Goal: Complete application form

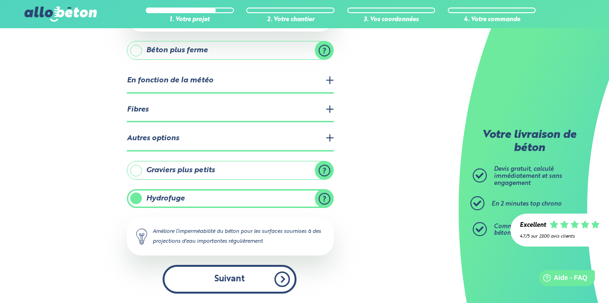
click at [221, 276] on button "Suivant" at bounding box center [230, 279] width 134 height 29
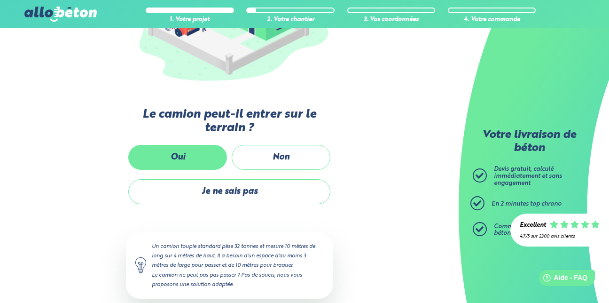
click at [201, 158] on label "Oui" at bounding box center [177, 157] width 99 height 25
click at [0, 0] on input "Oui" at bounding box center [0, 0] width 0 height 0
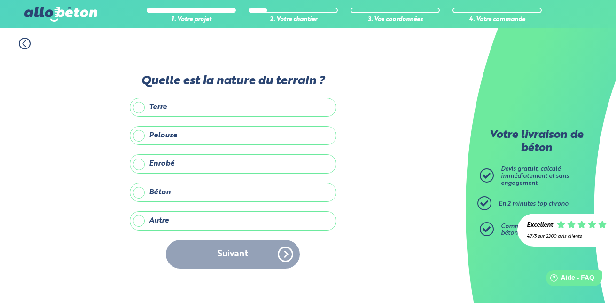
click at [139, 107] on label "Terre" at bounding box center [233, 107] width 207 height 19
click at [0, 0] on input "Terre" at bounding box center [0, 0] width 0 height 0
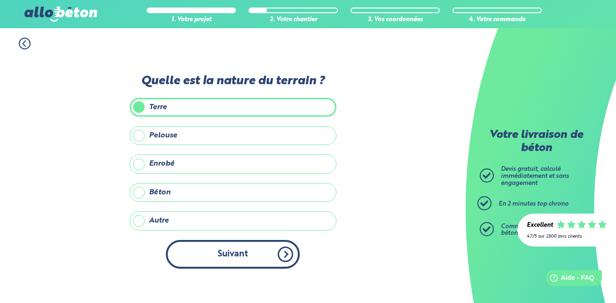
click at [277, 250] on button "Suivant" at bounding box center [233, 254] width 134 height 29
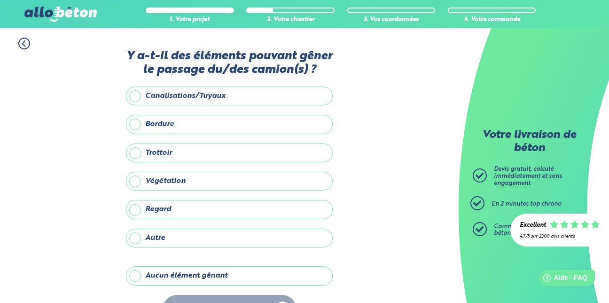
click at [135, 239] on label "Autre" at bounding box center [229, 237] width 207 height 19
click at [0, 0] on input "Autre" at bounding box center [0, 0] width 0 height 0
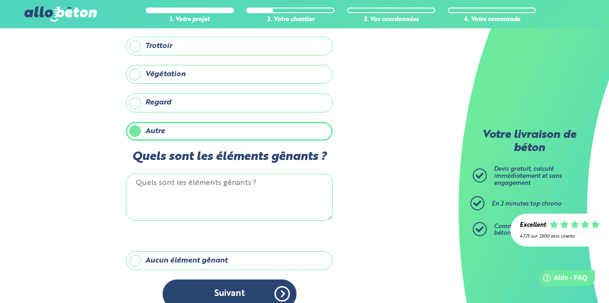
scroll to position [121, 0]
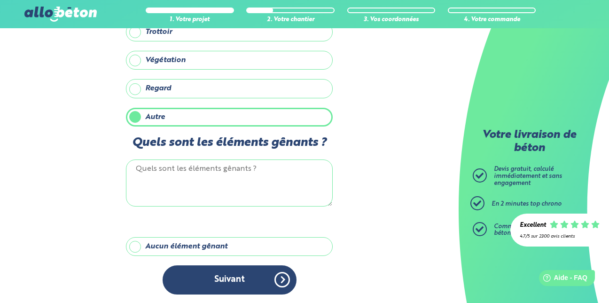
click at [135, 245] on label "Aucun élément gênant" at bounding box center [229, 246] width 207 height 19
click at [0, 0] on input "Aucun élément gênant" at bounding box center [0, 0] width 0 height 0
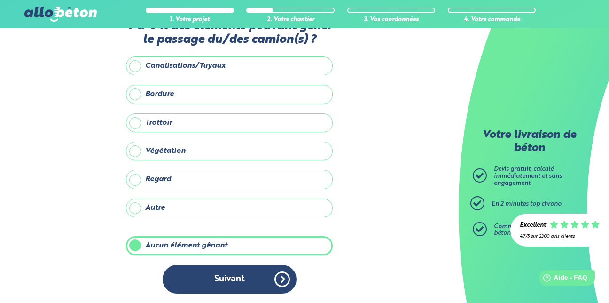
scroll to position [30, 0]
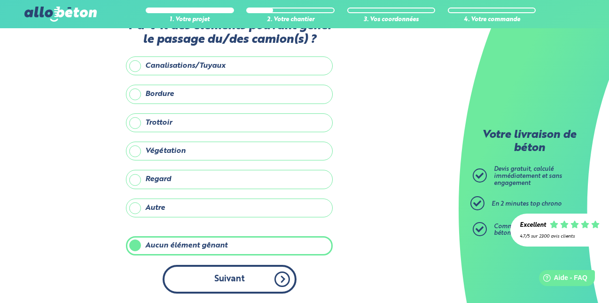
click at [239, 281] on button "Suivant" at bounding box center [230, 279] width 134 height 29
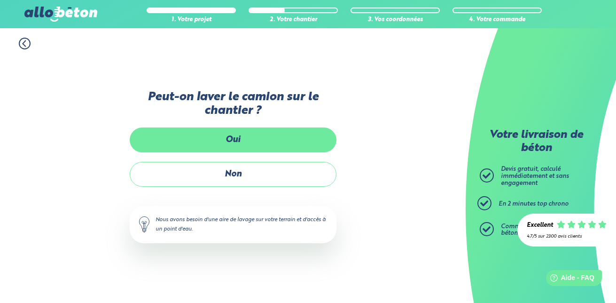
click at [229, 140] on label "Oui" at bounding box center [233, 139] width 207 height 25
click at [0, 0] on input "Oui" at bounding box center [0, 0] width 0 height 0
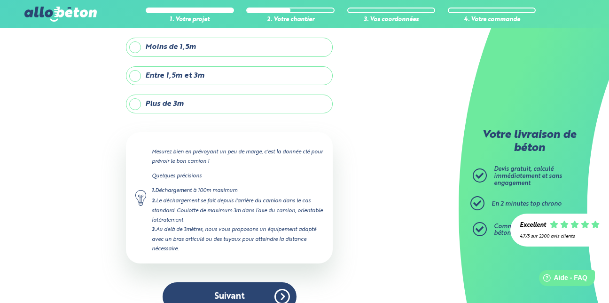
scroll to position [80, 0]
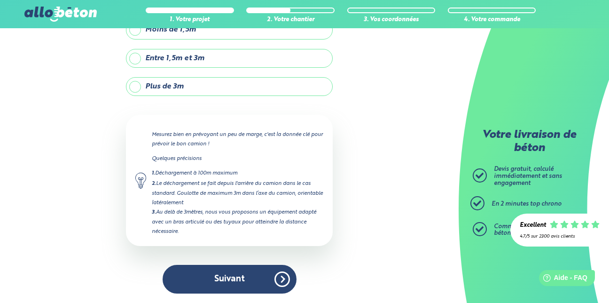
click at [134, 85] on label "Plus de 3m" at bounding box center [229, 86] width 207 height 19
click at [0, 0] on input "Plus de 3m" at bounding box center [0, 0] width 0 height 0
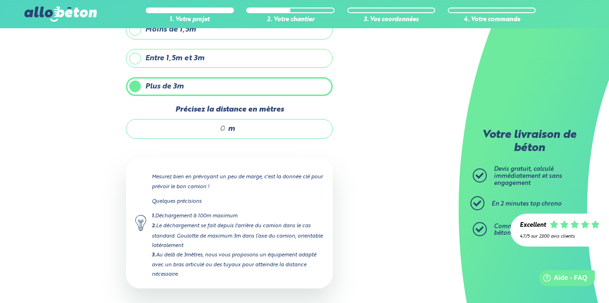
click at [224, 127] on input "Précisez la distance en mètres" at bounding box center [181, 128] width 90 height 9
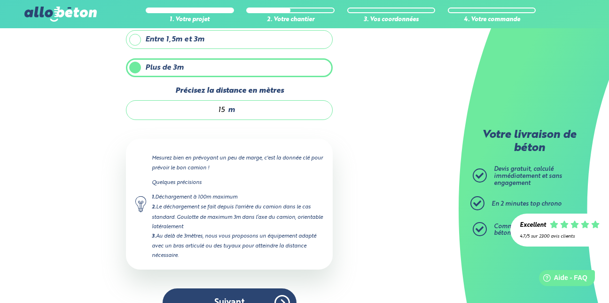
scroll to position [123, 0]
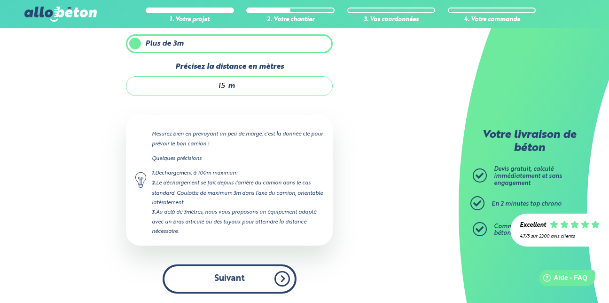
type input "15"
click at [227, 274] on button "Suivant" at bounding box center [230, 278] width 134 height 29
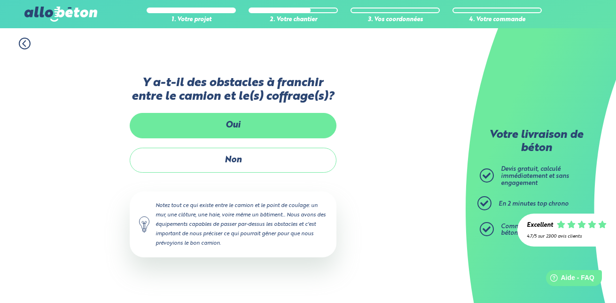
click at [238, 130] on label "Oui" at bounding box center [233, 125] width 207 height 25
click at [0, 0] on input "Oui" at bounding box center [0, 0] width 0 height 0
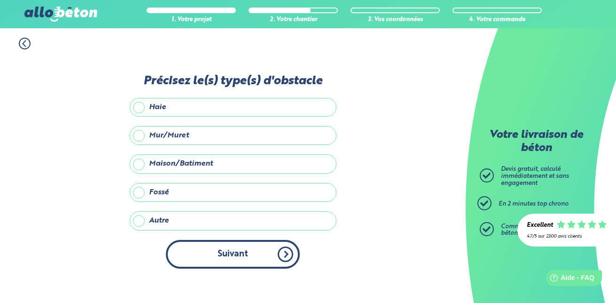
click at [285, 253] on button "Suivant" at bounding box center [233, 254] width 134 height 29
click at [252, 253] on button "Suivant" at bounding box center [233, 254] width 134 height 29
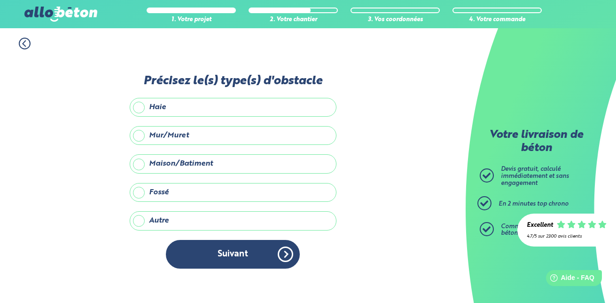
click at [26, 44] on icon at bounding box center [25, 44] width 12 height 12
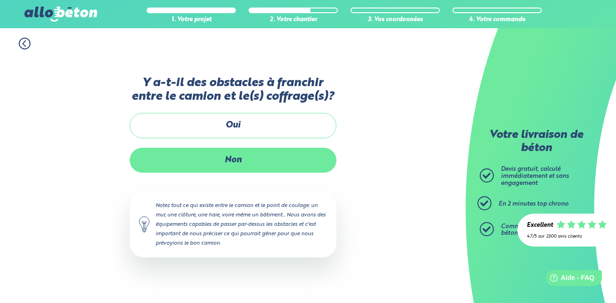
click at [252, 157] on label "Non" at bounding box center [233, 160] width 207 height 25
click at [0, 0] on input "Non" at bounding box center [0, 0] width 0 height 0
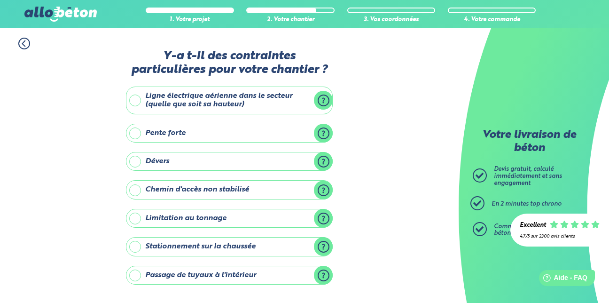
click at [23, 46] on icon at bounding box center [24, 44] width 12 height 12
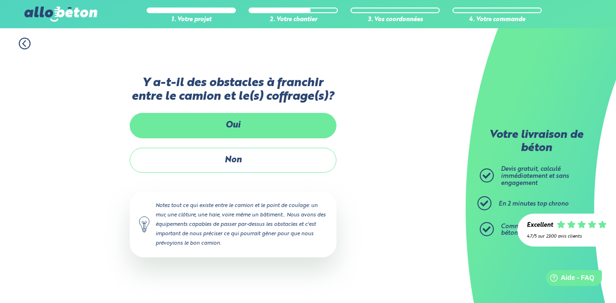
click at [236, 127] on label "Oui" at bounding box center [233, 125] width 207 height 25
click at [0, 0] on input "Oui" at bounding box center [0, 0] width 0 height 0
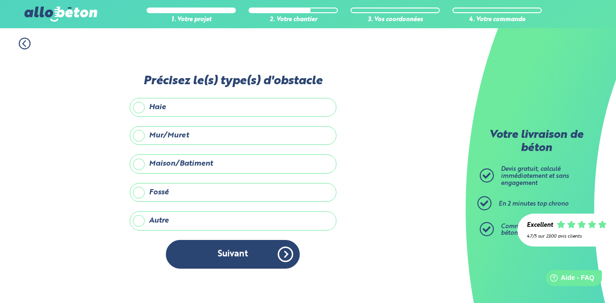
click at [140, 132] on label "Mur/Muret" at bounding box center [233, 135] width 207 height 19
click at [0, 0] on input "Mur/Muret" at bounding box center [0, 0] width 0 height 0
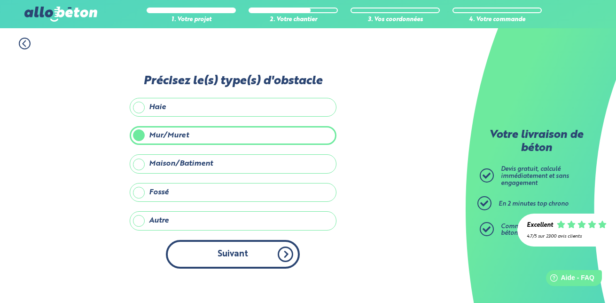
click at [281, 254] on button "Suivant" at bounding box center [233, 254] width 134 height 29
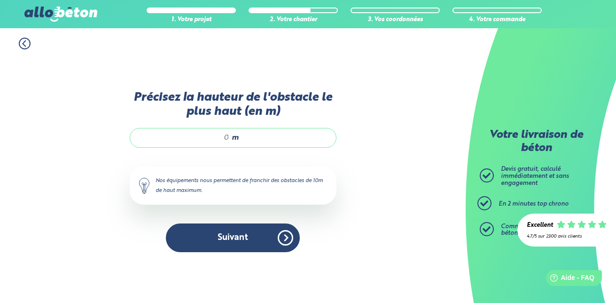
click at [227, 135] on input "Précisez la hauteur de l'obstacle le plus haut (en m)" at bounding box center [185, 137] width 90 height 9
type input ","
type input "0"
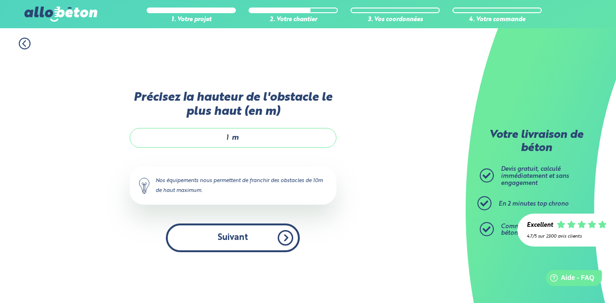
type input "1"
click at [227, 235] on button "Suivant" at bounding box center [233, 237] width 134 height 29
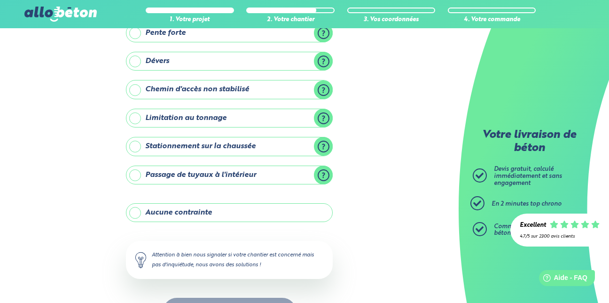
scroll to position [133, 0]
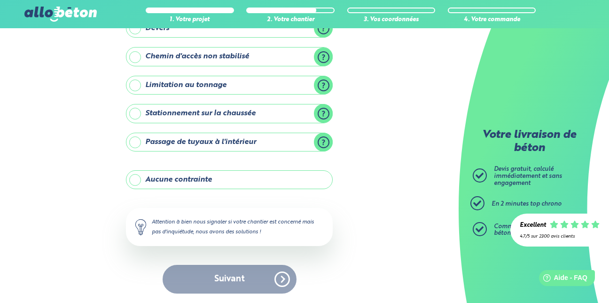
click at [134, 180] on label "Aucune contrainte" at bounding box center [229, 179] width 207 height 19
click at [0, 0] on input "Aucune contrainte" at bounding box center [0, 0] width 0 height 0
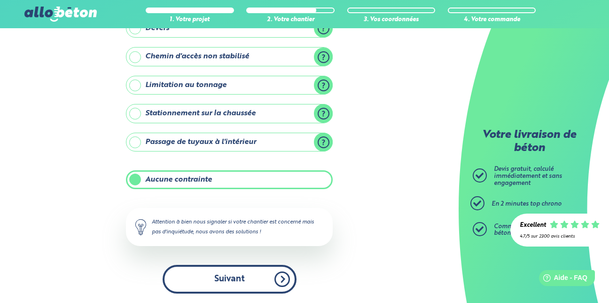
click at [259, 270] on button "Suivant" at bounding box center [230, 279] width 134 height 29
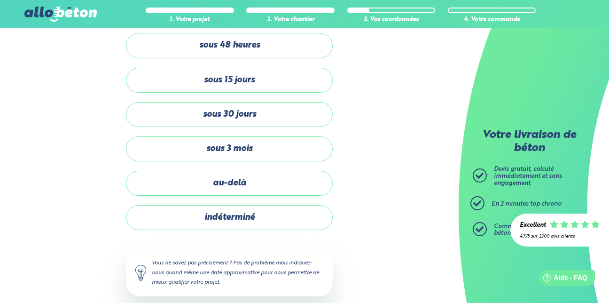
scroll to position [33, 0]
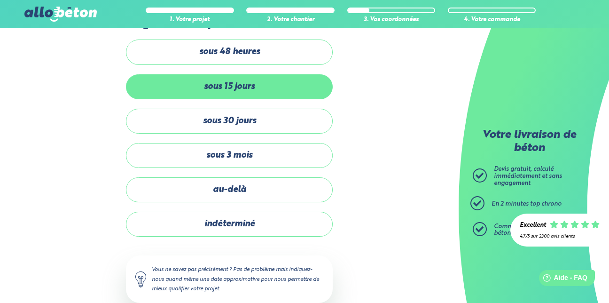
click at [233, 84] on label "sous 15 jours" at bounding box center [229, 86] width 207 height 25
click at [0, 0] on input "sous 15 jours" at bounding box center [0, 0] width 0 height 0
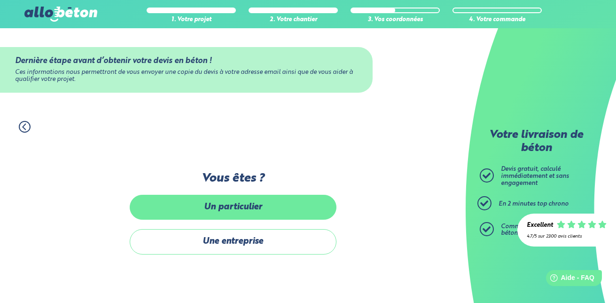
click at [277, 206] on label "Un particulier" at bounding box center [233, 207] width 207 height 25
click at [0, 0] on input "Un particulier" at bounding box center [0, 0] width 0 height 0
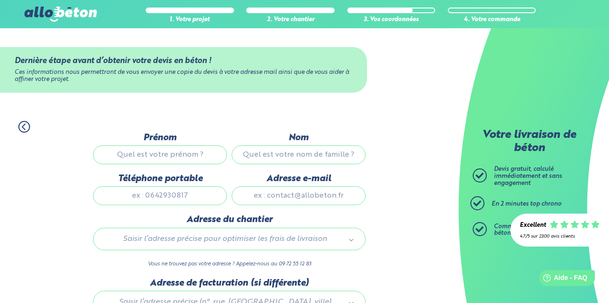
click at [153, 157] on input "Prénom" at bounding box center [160, 154] width 134 height 19
type input "Cyrille"
type input "BALLAND"
type input "0699670103"
type input "cyrille1368@gmail.com"
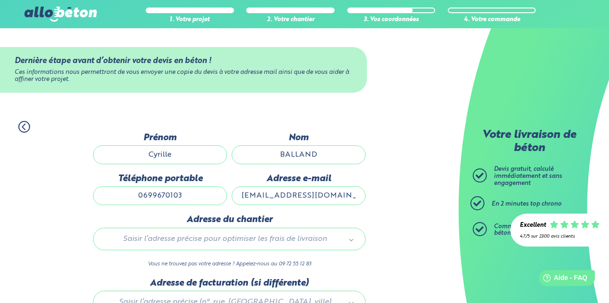
type input "412 Chemin de la Pinède"
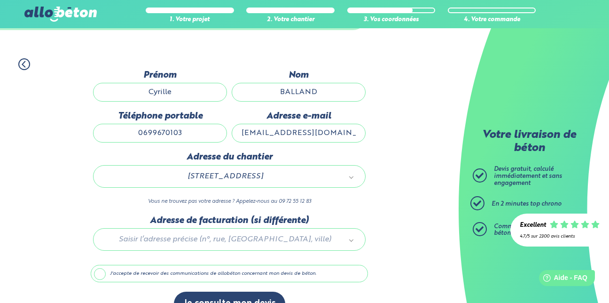
scroll to position [85, 0]
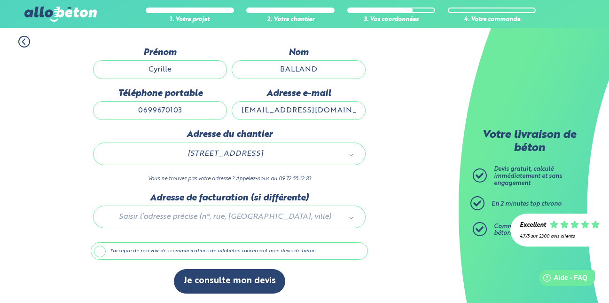
click at [345, 215] on div at bounding box center [229, 215] width 277 height 45
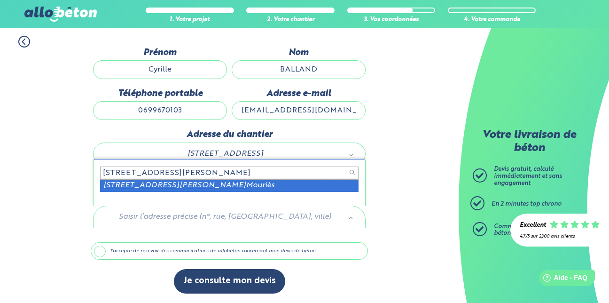
type input "11 avenue Alphonse Daudet 13890"
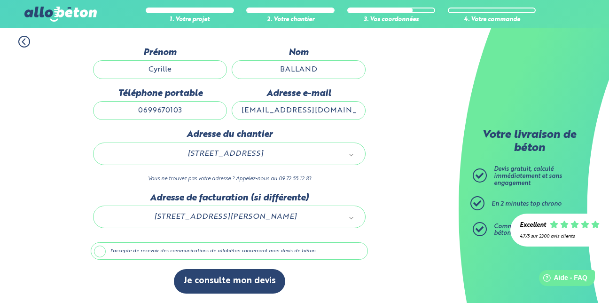
click at [98, 252] on label "J'accepte de recevoir des communications de allobéton concernant mon devis de b…" at bounding box center [229, 251] width 277 height 18
click at [0, 0] on input "J'accepte de recevoir des communications de allobéton concernant mon devis de b…" at bounding box center [0, 0] width 0 height 0
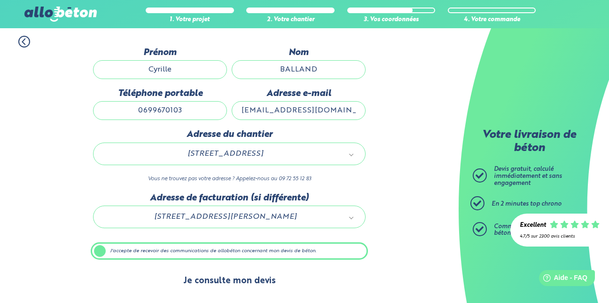
click at [237, 282] on button "Je consulte mon devis" at bounding box center [229, 281] width 111 height 24
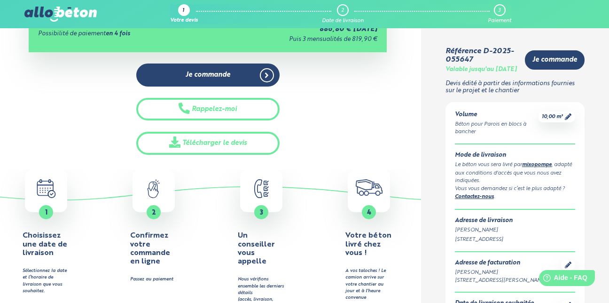
scroll to position [351, 0]
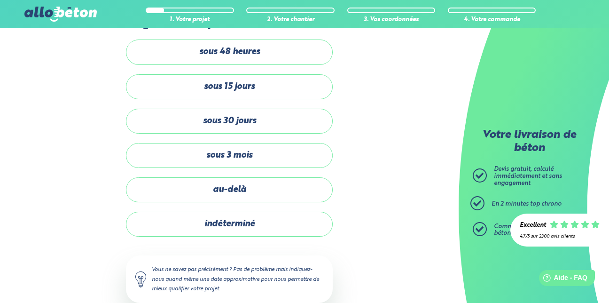
scroll to position [133, 0]
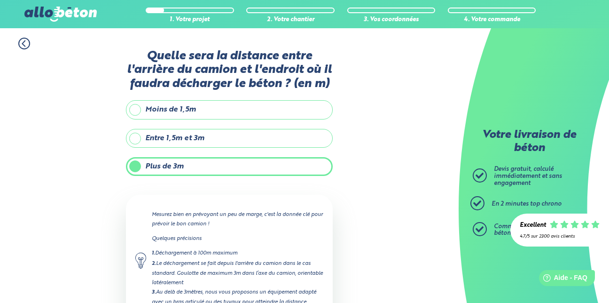
scroll to position [64, 0]
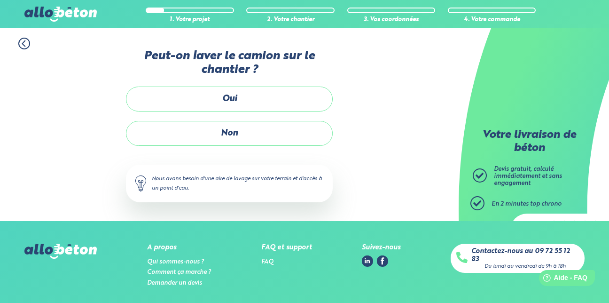
scroll to position [30, 0]
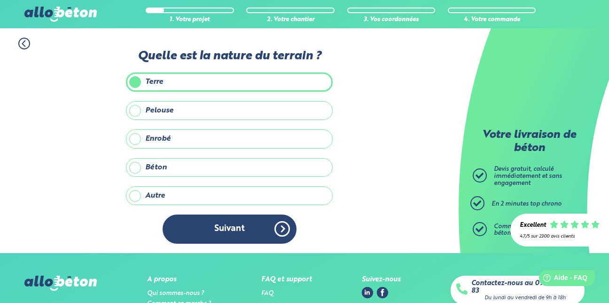
scroll to position [181, 0]
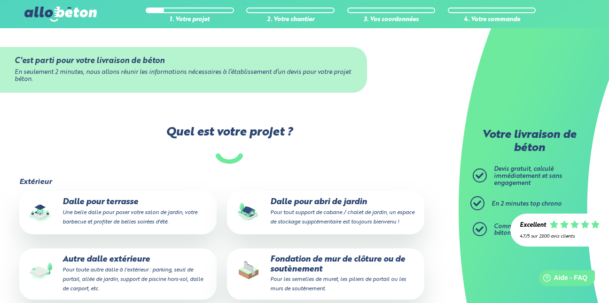
scroll to position [41, 0]
